Goal: Complete application form

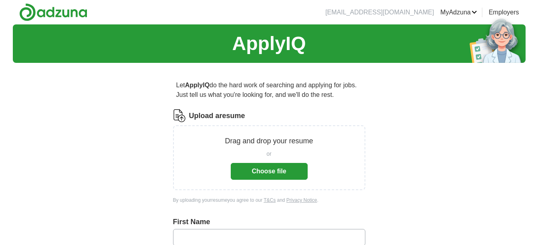
click at [295, 173] on button "Choose file" at bounding box center [269, 171] width 77 height 17
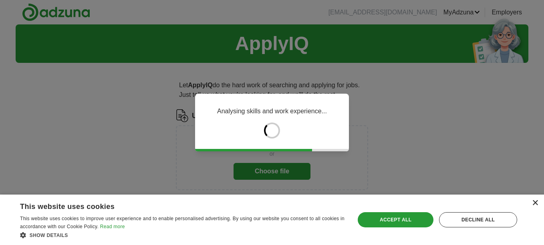
click at [537, 202] on div "×" at bounding box center [535, 203] width 6 height 6
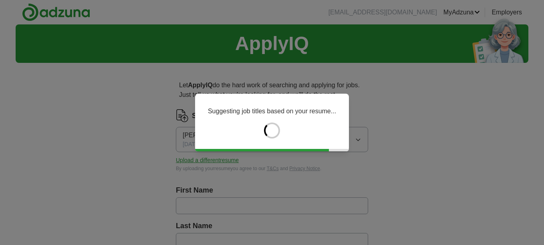
type input "******"
type input "****"
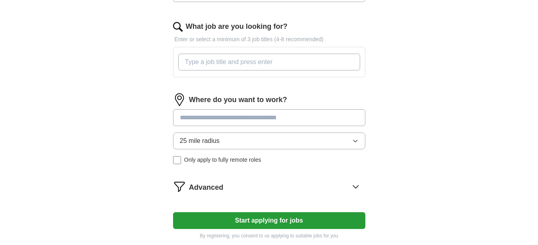
scroll to position [249, 0]
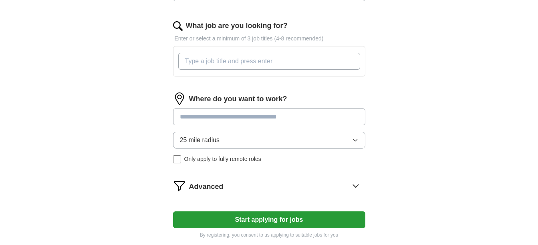
click at [327, 115] on input at bounding box center [269, 117] width 192 height 17
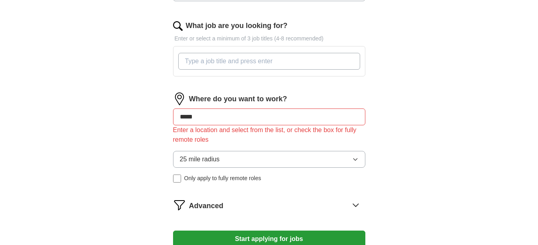
click at [309, 63] on input "What job are you looking for?" at bounding box center [269, 61] width 182 height 17
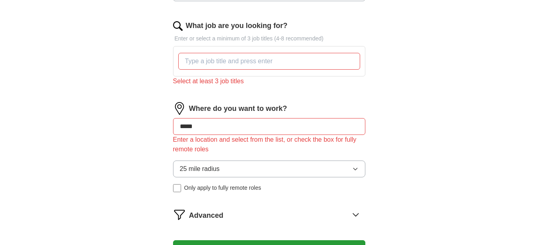
click at [297, 113] on div "Where do you want to work? ***** Enter a location and select from the list, or …" at bounding box center [269, 150] width 192 height 96
type input "*"
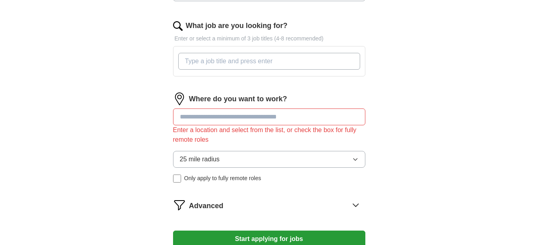
click at [289, 63] on input "What job are you looking for?" at bounding box center [269, 61] width 182 height 17
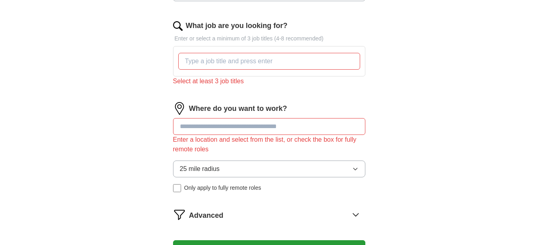
click at [285, 240] on button "Start applying for jobs" at bounding box center [269, 248] width 192 height 17
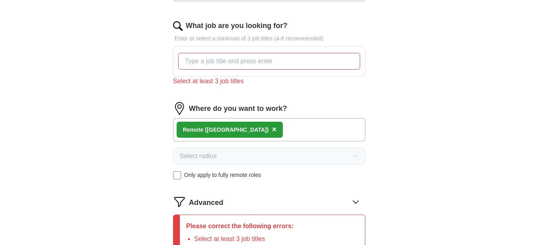
click at [272, 132] on span "×" at bounding box center [274, 129] width 5 height 9
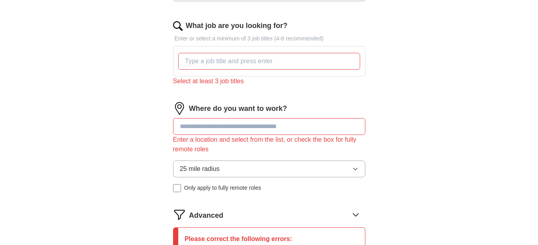
click at [245, 129] on input at bounding box center [269, 126] width 192 height 17
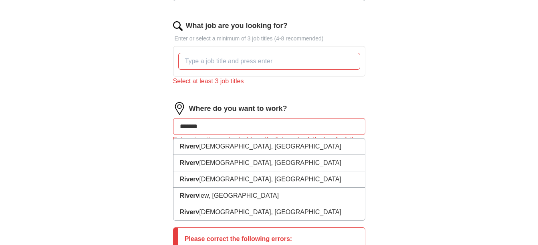
type input "********"
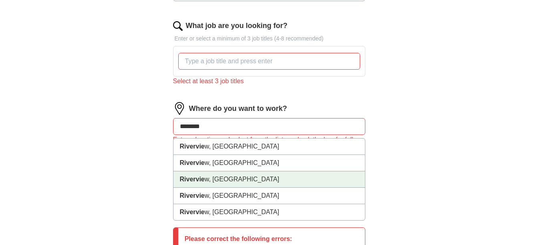
click at [337, 183] on li "[GEOGRAPHIC_DATA] w, [GEOGRAPHIC_DATA]" at bounding box center [268, 179] width 191 height 16
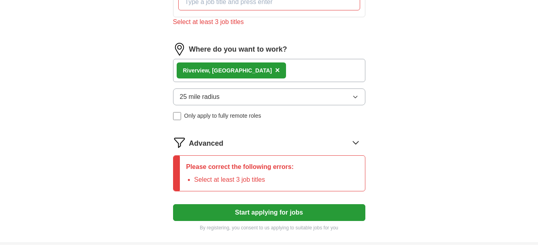
scroll to position [314, 0]
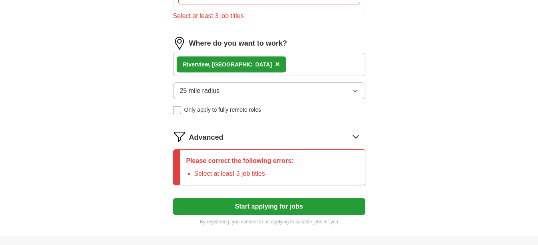
click at [302, 208] on button "Start applying for jobs" at bounding box center [269, 206] width 192 height 17
click at [268, 206] on button "Start applying for jobs" at bounding box center [269, 206] width 192 height 17
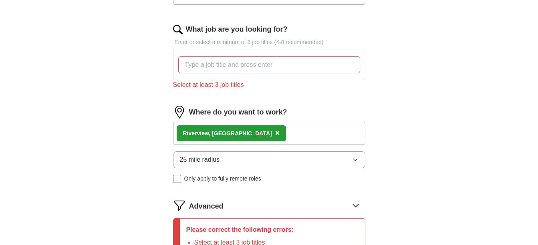
scroll to position [243, 0]
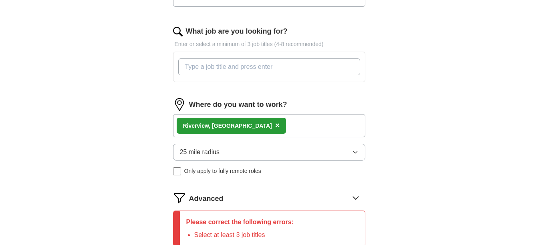
click at [285, 71] on input "What job are you looking for?" at bounding box center [269, 66] width 182 height 17
type input "general labol"
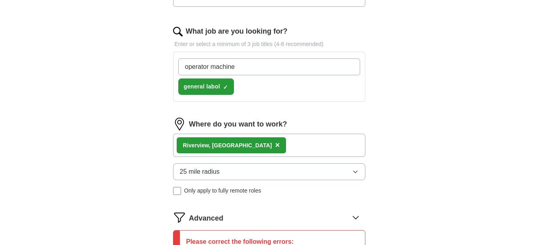
type input "operator machine"
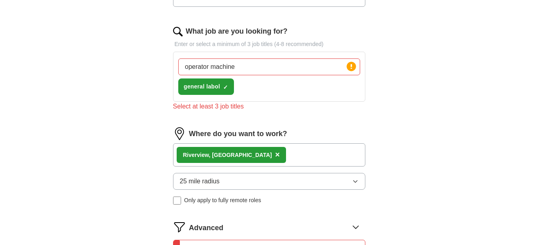
click at [298, 84] on div "operator machine Press return to add title general labol ✓ ×" at bounding box center [269, 76] width 185 height 43
click at [298, 71] on input "operator machine" at bounding box center [269, 66] width 182 height 17
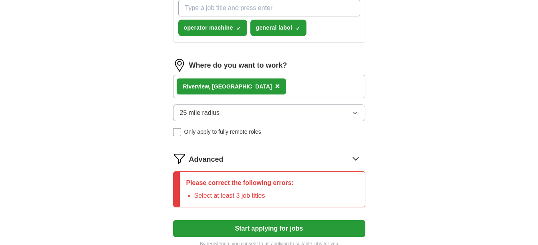
scroll to position [396, 0]
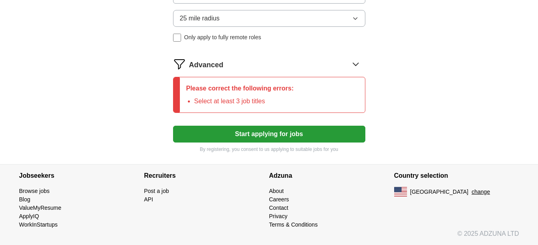
click at [212, 139] on button "Start applying for jobs" at bounding box center [269, 134] width 192 height 17
click at [260, 132] on button "Start applying for jobs" at bounding box center [269, 134] width 192 height 17
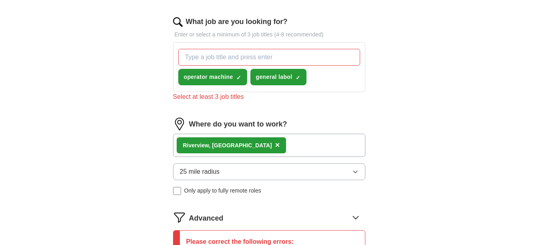
scroll to position [250, 0]
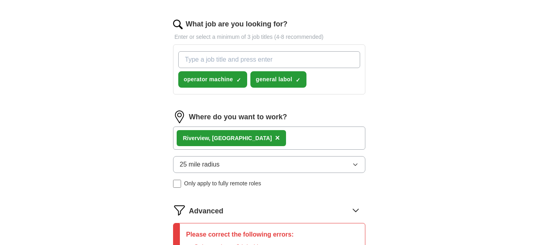
click at [268, 56] on input "What job are you looking for?" at bounding box center [269, 59] width 182 height 17
type input "filler operator"
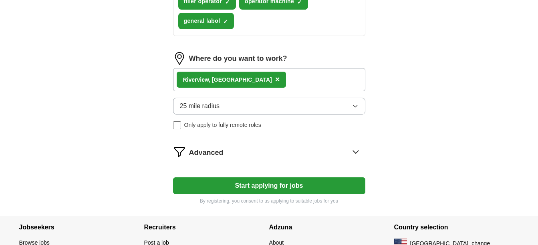
scroll to position [332, 0]
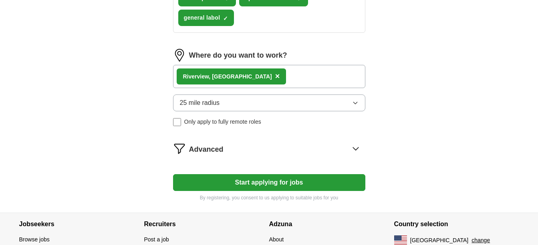
click at [328, 186] on button "Start applying for jobs" at bounding box center [269, 182] width 192 height 17
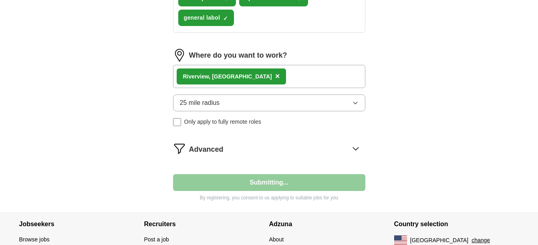
select select "**"
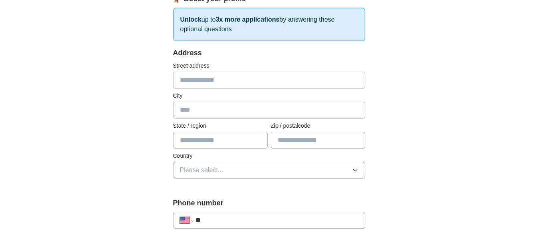
scroll to position [127, 0]
click at [267, 80] on input "text" at bounding box center [269, 79] width 192 height 17
click at [300, 80] on input "text" at bounding box center [269, 79] width 192 height 17
type input "**********"
click at [245, 113] on input "text" at bounding box center [269, 109] width 192 height 17
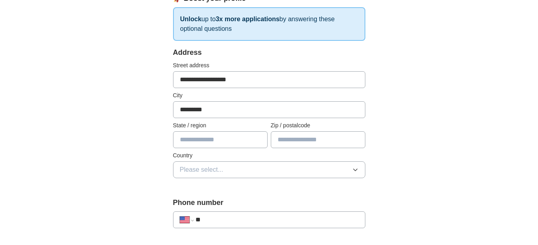
type input "*********"
click at [302, 142] on input "text" at bounding box center [318, 139] width 94 height 17
type input "*****"
click at [241, 141] on input "text" at bounding box center [220, 139] width 94 height 17
click at [351, 168] on button "Please select..." at bounding box center [269, 169] width 192 height 17
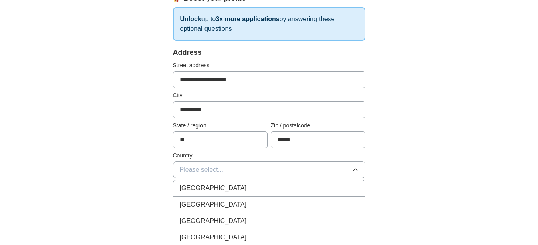
click at [288, 204] on div "[GEOGRAPHIC_DATA]" at bounding box center [269, 205] width 179 height 10
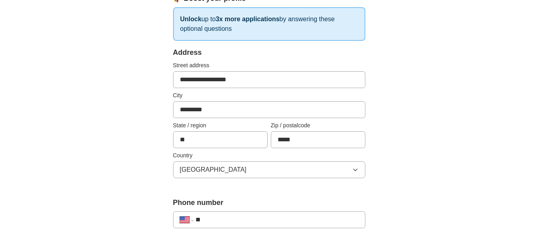
click at [237, 144] on input "**" at bounding box center [220, 139] width 94 height 17
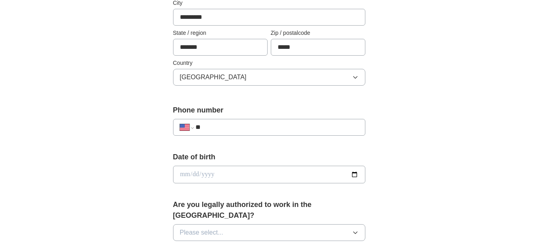
scroll to position [221, 0]
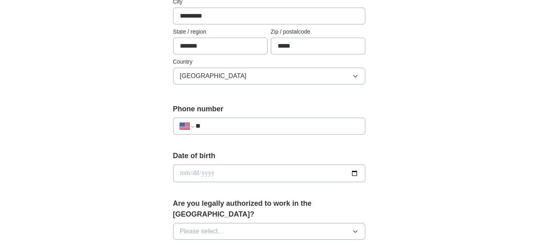
type input "*******"
click at [339, 126] on input "**" at bounding box center [276, 126] width 163 height 10
type input "**********"
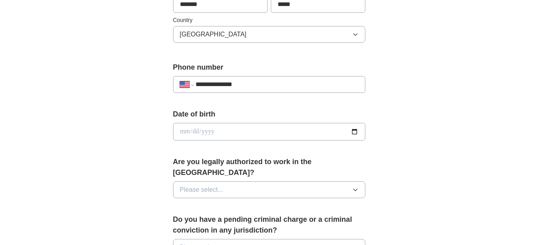
scroll to position [263, 0]
click at [358, 125] on input "date" at bounding box center [269, 132] width 192 height 18
click at [344, 132] on input "date" at bounding box center [269, 132] width 192 height 18
click at [354, 133] on input "date" at bounding box center [269, 132] width 192 height 18
type input "**********"
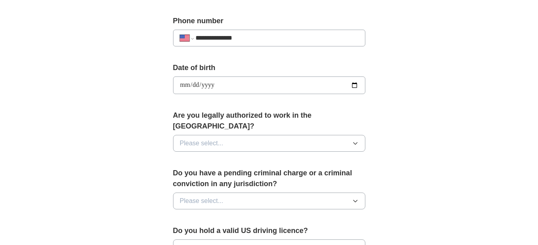
scroll to position [312, 0]
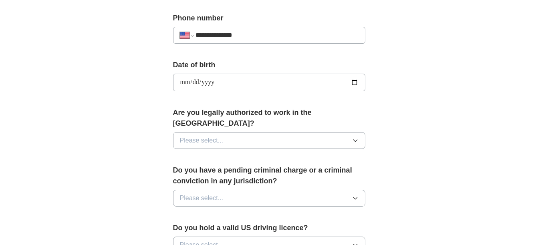
click at [355, 137] on icon "button" at bounding box center [355, 140] width 6 height 6
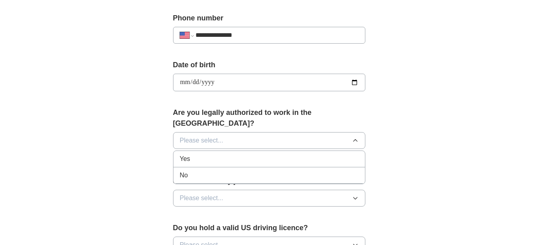
click at [295, 154] on div "Yes" at bounding box center [269, 159] width 179 height 10
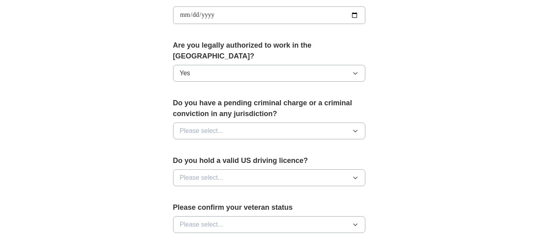
scroll to position [379, 0]
click at [352, 127] on icon "button" at bounding box center [355, 130] width 6 height 6
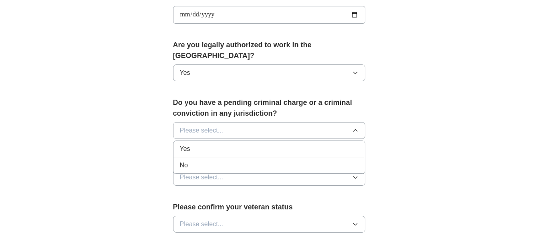
click at [292, 161] on div "No" at bounding box center [269, 166] width 179 height 10
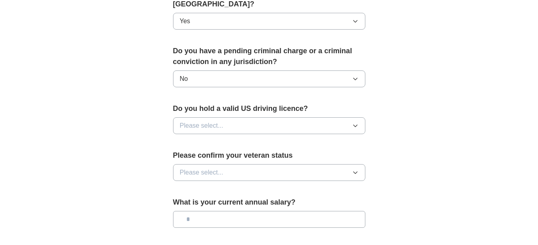
scroll to position [431, 0]
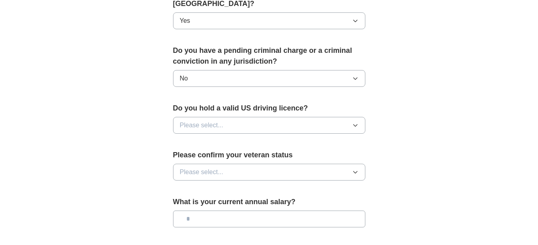
click at [242, 117] on button "Please select..." at bounding box center [269, 125] width 192 height 17
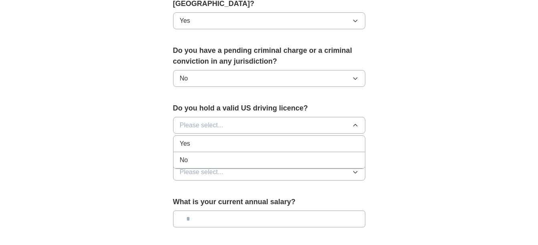
click at [199, 139] on div "Yes" at bounding box center [269, 144] width 179 height 10
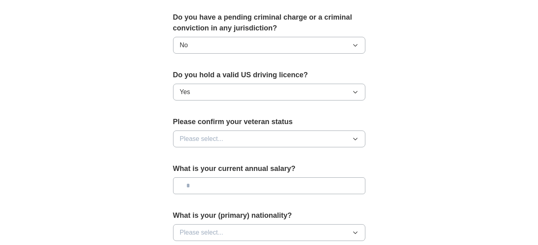
scroll to position [465, 0]
click at [237, 131] on button "Please select..." at bounding box center [269, 138] width 192 height 17
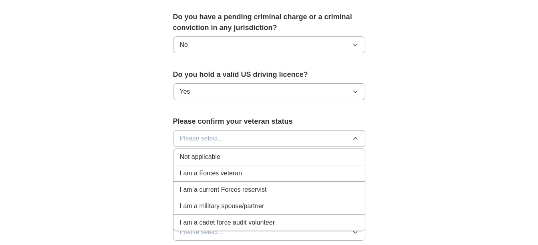
click at [201, 152] on span "Not applicable" at bounding box center [200, 157] width 40 height 10
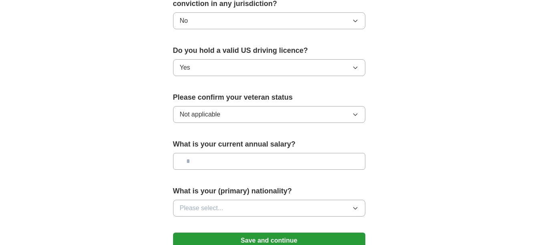
scroll to position [507, 0]
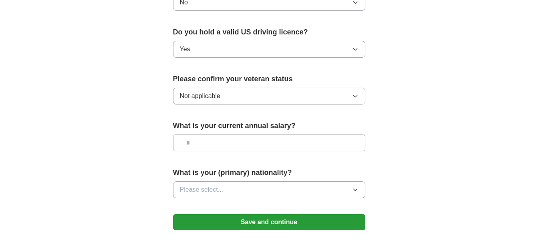
click at [237, 136] on input "text" at bounding box center [269, 143] width 192 height 17
type input "*******"
click at [325, 181] on button "Please select..." at bounding box center [269, 189] width 192 height 17
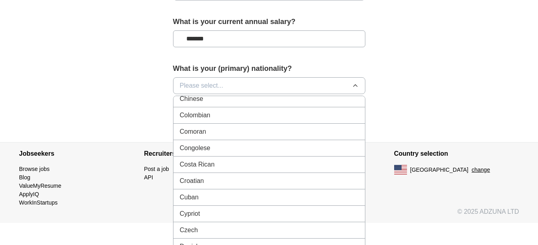
scroll to position [644, 0]
click at [249, 112] on div "Colombian" at bounding box center [269, 117] width 179 height 10
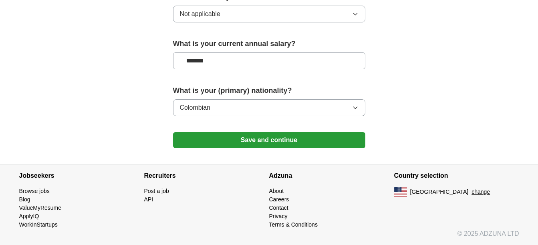
scroll to position [579, 0]
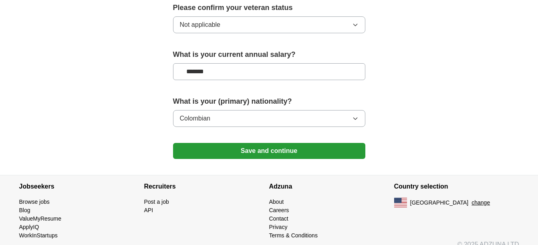
click at [326, 143] on button "Save and continue" at bounding box center [269, 151] width 192 height 16
